Goal: Task Accomplishment & Management: Complete application form

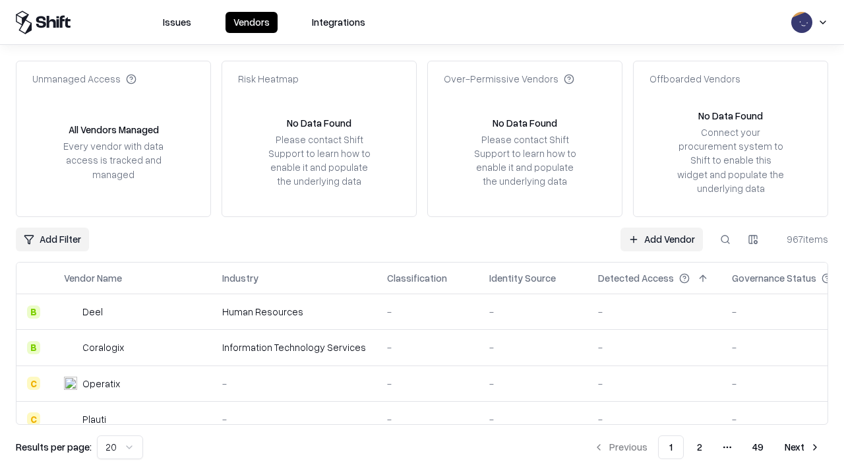
click at [661, 239] on link "Add Vendor" at bounding box center [661, 239] width 82 height 24
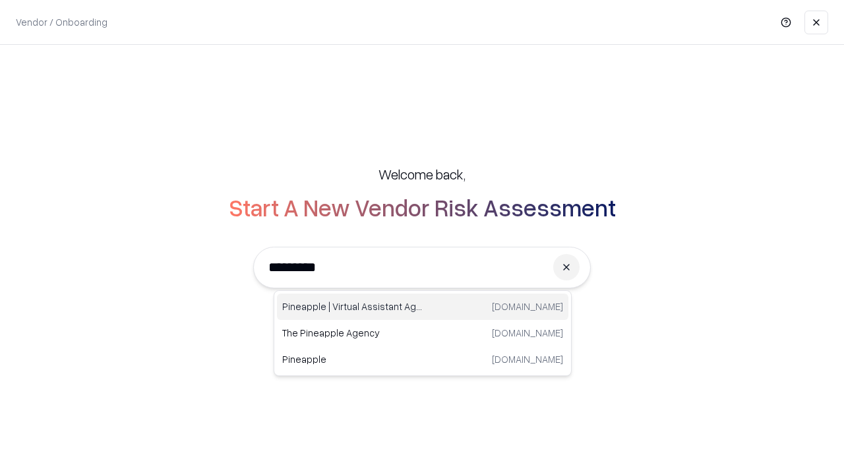
click at [423, 307] on div "Pineapple | Virtual Assistant Agency [DOMAIN_NAME]" at bounding box center [422, 306] width 291 height 26
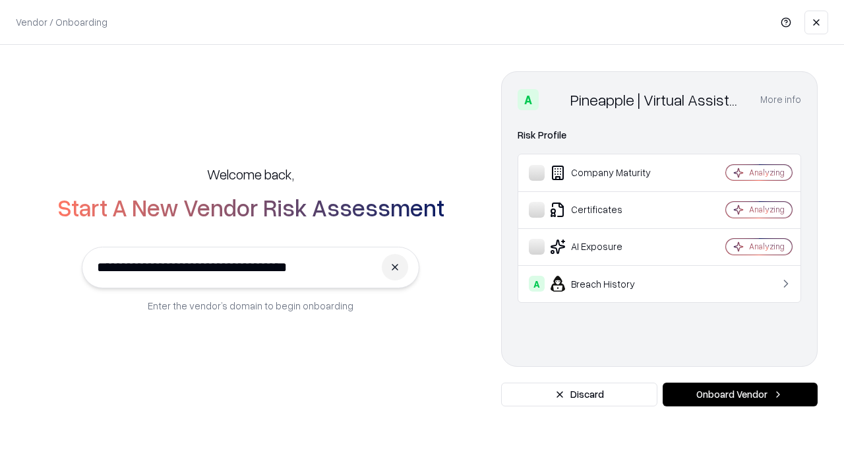
type input "**********"
click at [740, 394] on button "Onboard Vendor" at bounding box center [739, 394] width 155 height 24
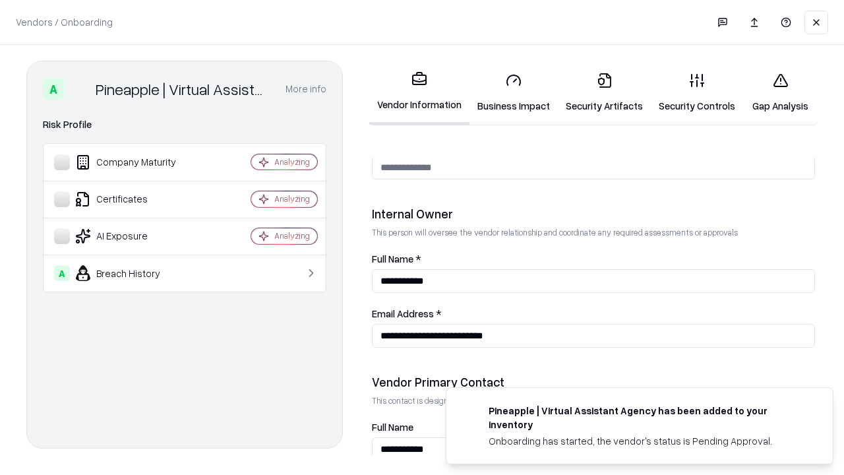
scroll to position [683, 0]
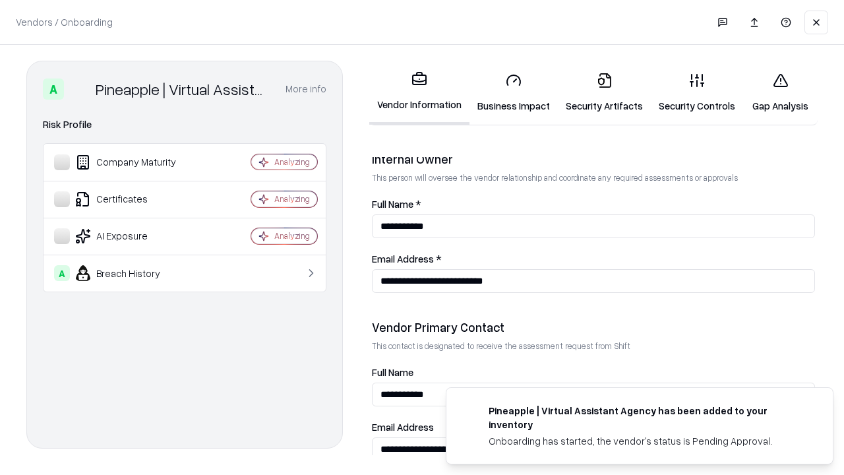
click at [604, 92] on link "Security Artifacts" at bounding box center [604, 92] width 93 height 61
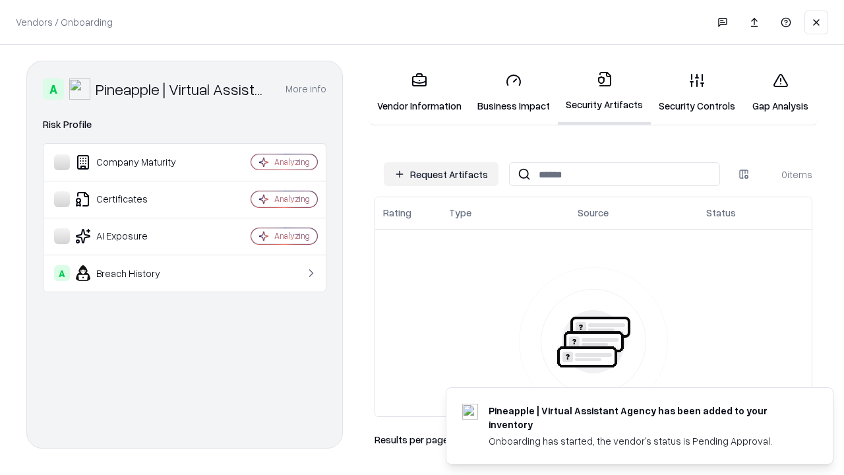
click at [441, 174] on button "Request Artifacts" at bounding box center [441, 174] width 115 height 24
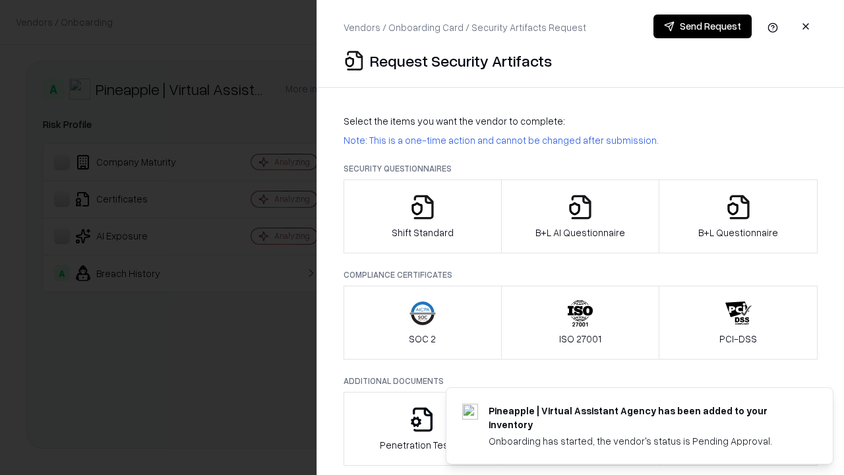
click at [738, 216] on icon "button" at bounding box center [738, 207] width 26 height 26
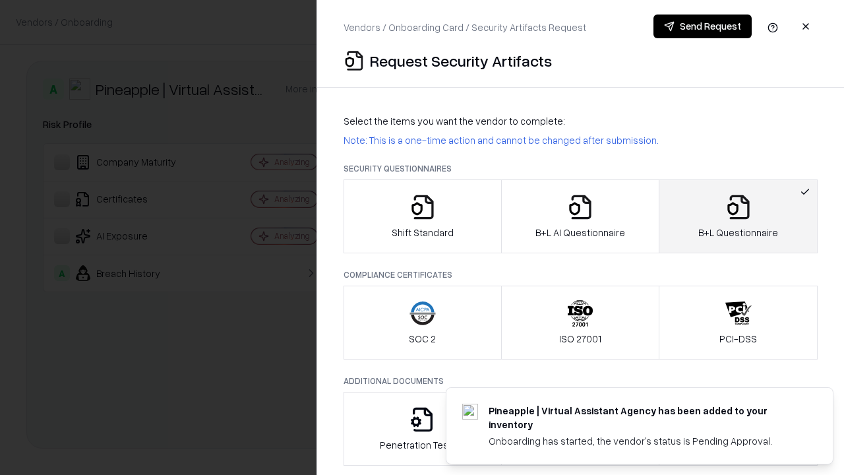
click at [579, 216] on icon "button" at bounding box center [580, 207] width 26 height 26
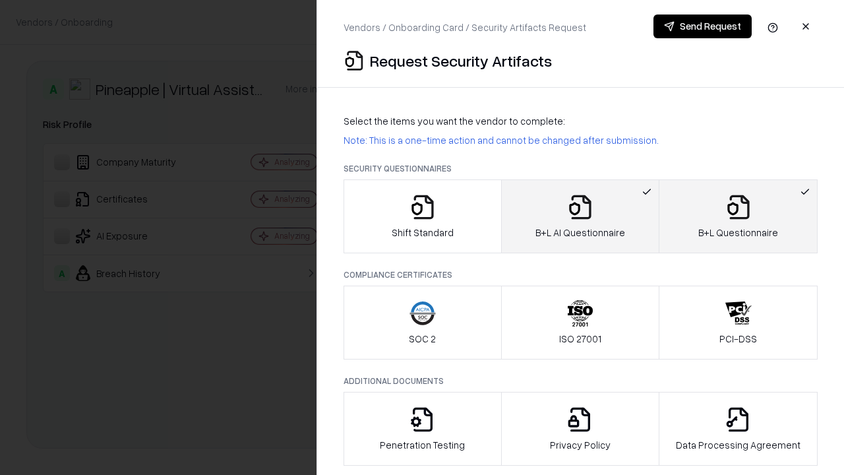
click at [702, 26] on button "Send Request" at bounding box center [702, 27] width 98 height 24
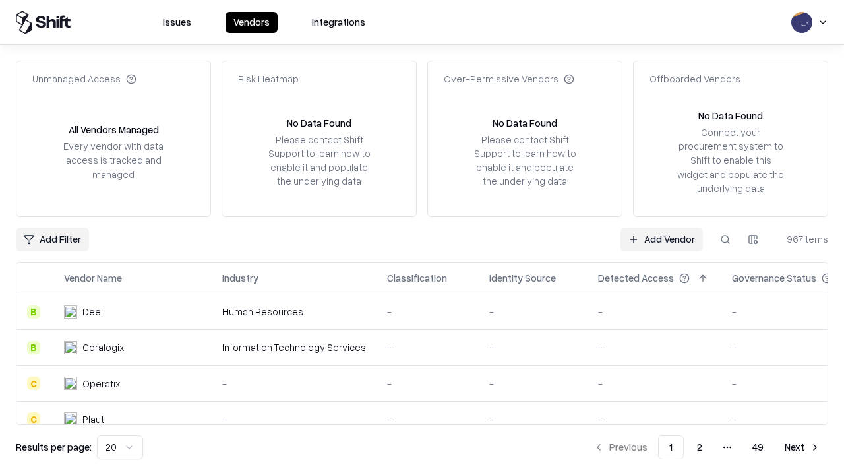
click at [725, 239] on button at bounding box center [725, 239] width 24 height 24
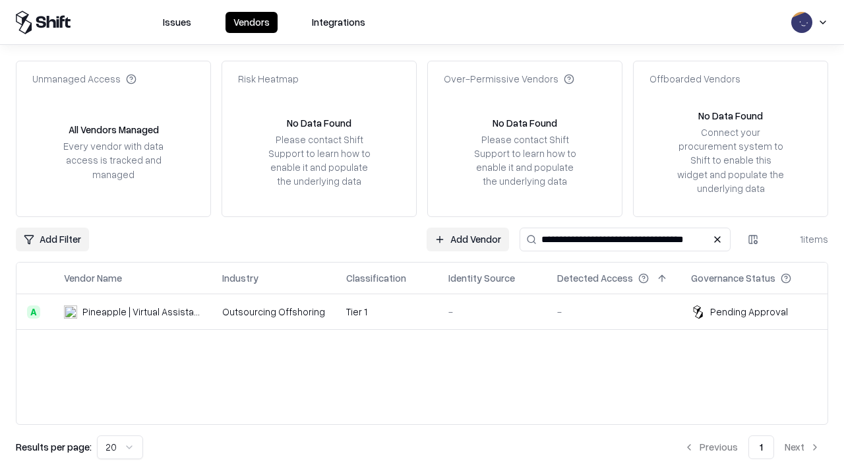
type input "**********"
click at [430, 311] on td "Tier 1" at bounding box center [387, 312] width 102 height 36
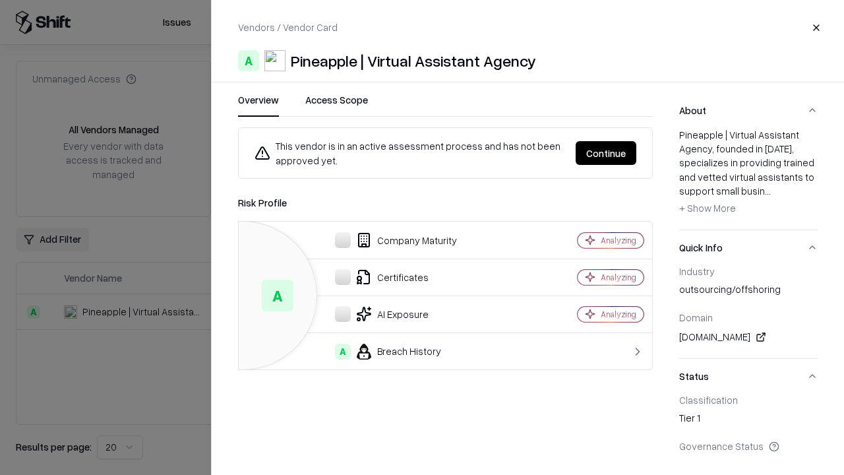
click at [606, 153] on button "Continue" at bounding box center [605, 153] width 61 height 24
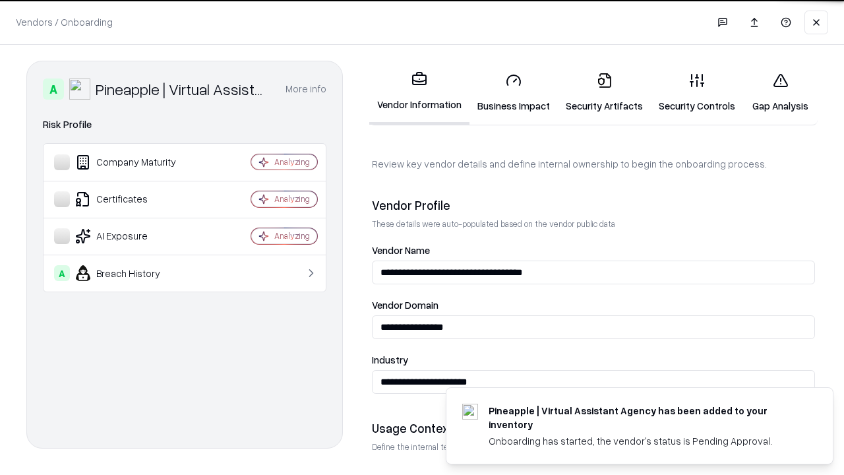
click at [604, 92] on link "Security Artifacts" at bounding box center [604, 92] width 93 height 61
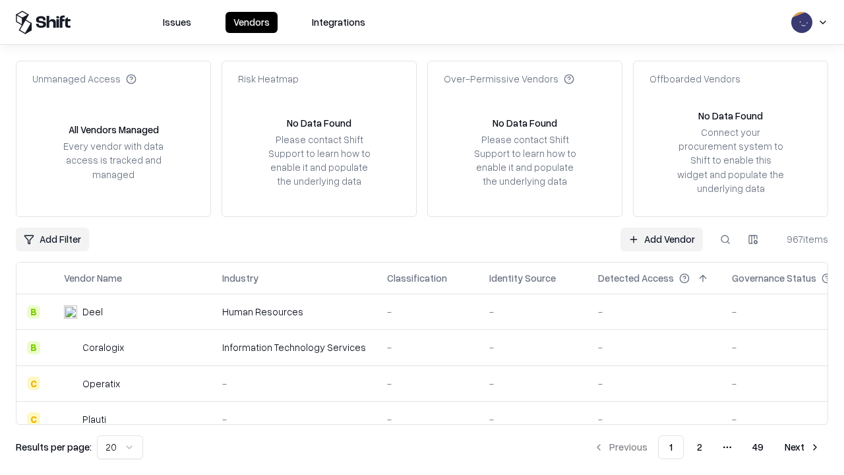
click at [661, 239] on link "Add Vendor" at bounding box center [661, 239] width 82 height 24
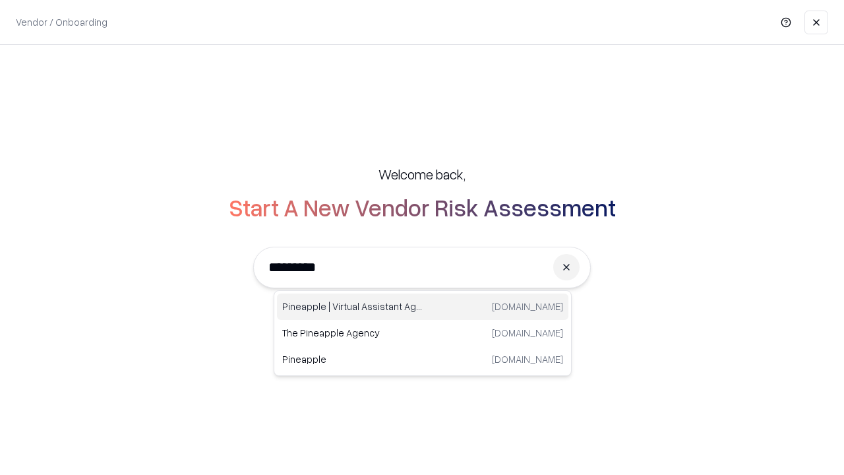
click at [423, 307] on div "Pineapple | Virtual Assistant Agency trypineapple.com" at bounding box center [422, 306] width 291 height 26
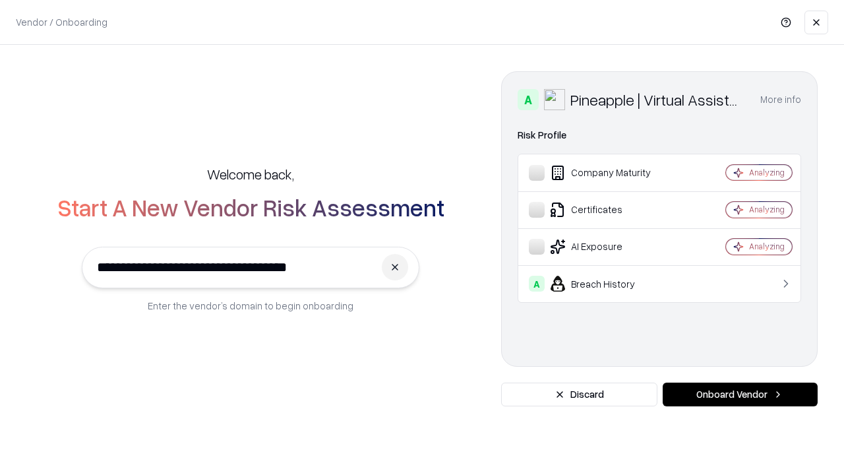
type input "**********"
click at [740, 394] on button "Onboard Vendor" at bounding box center [739, 394] width 155 height 24
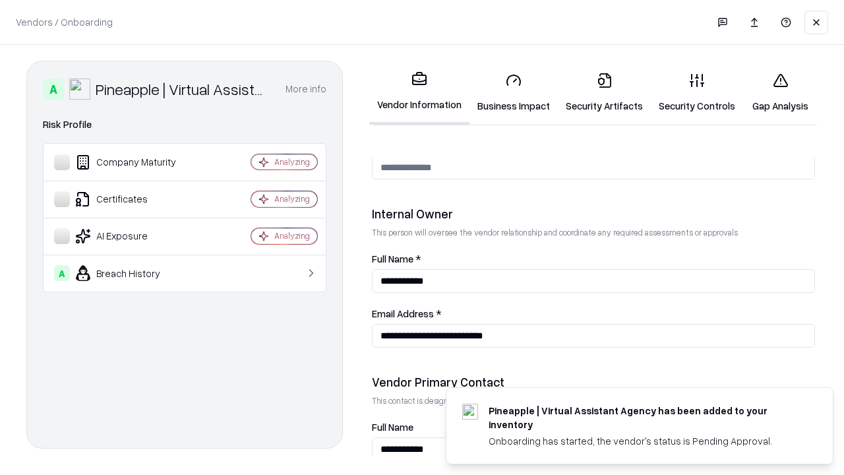
scroll to position [683, 0]
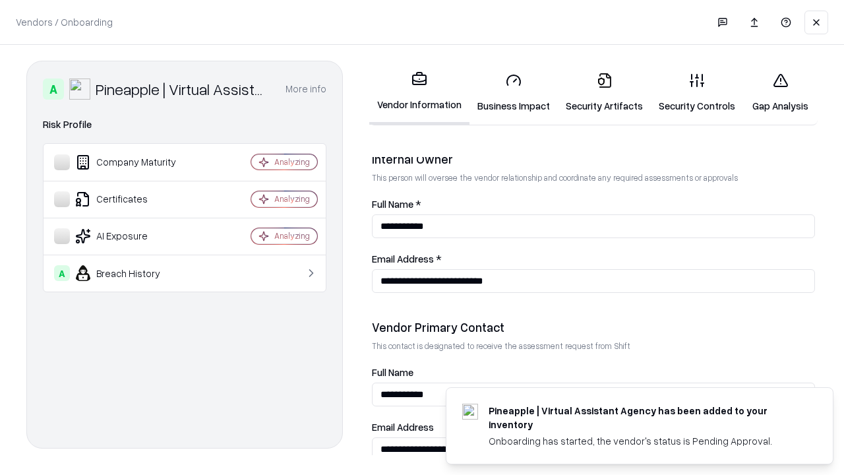
click at [780, 92] on link "Gap Analysis" at bounding box center [780, 92] width 74 height 61
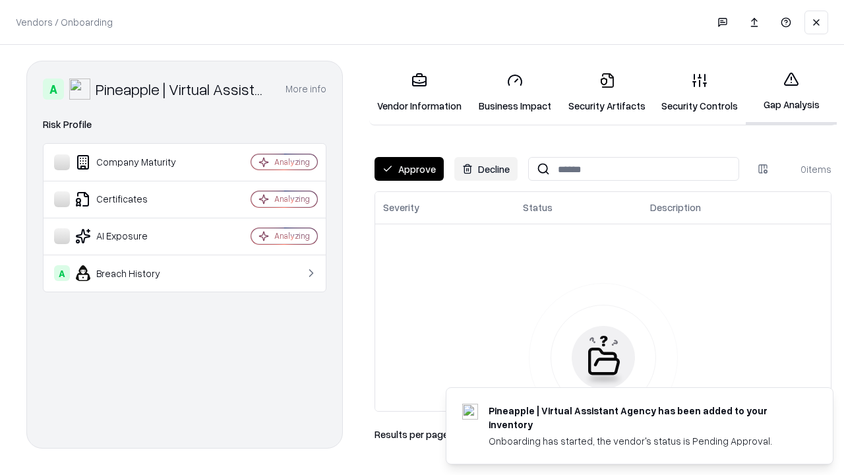
click at [409, 169] on button "Approve" at bounding box center [408, 169] width 69 height 24
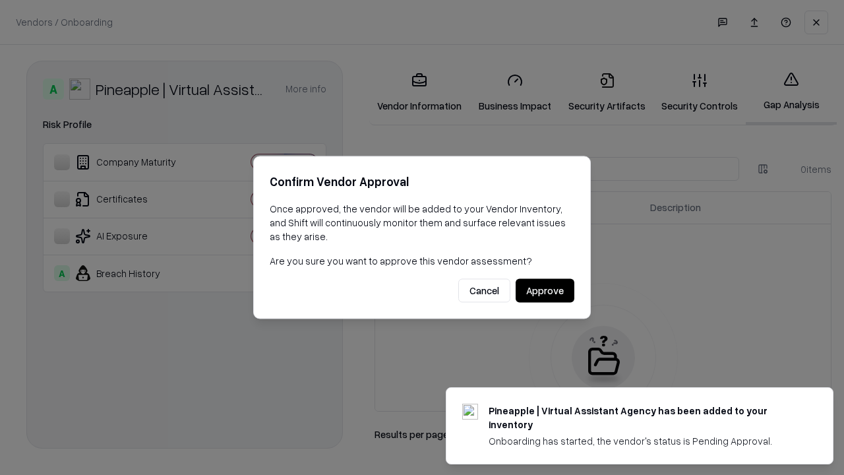
click at [544, 290] on button "Approve" at bounding box center [544, 291] width 59 height 24
